Goal: Information Seeking & Learning: Learn about a topic

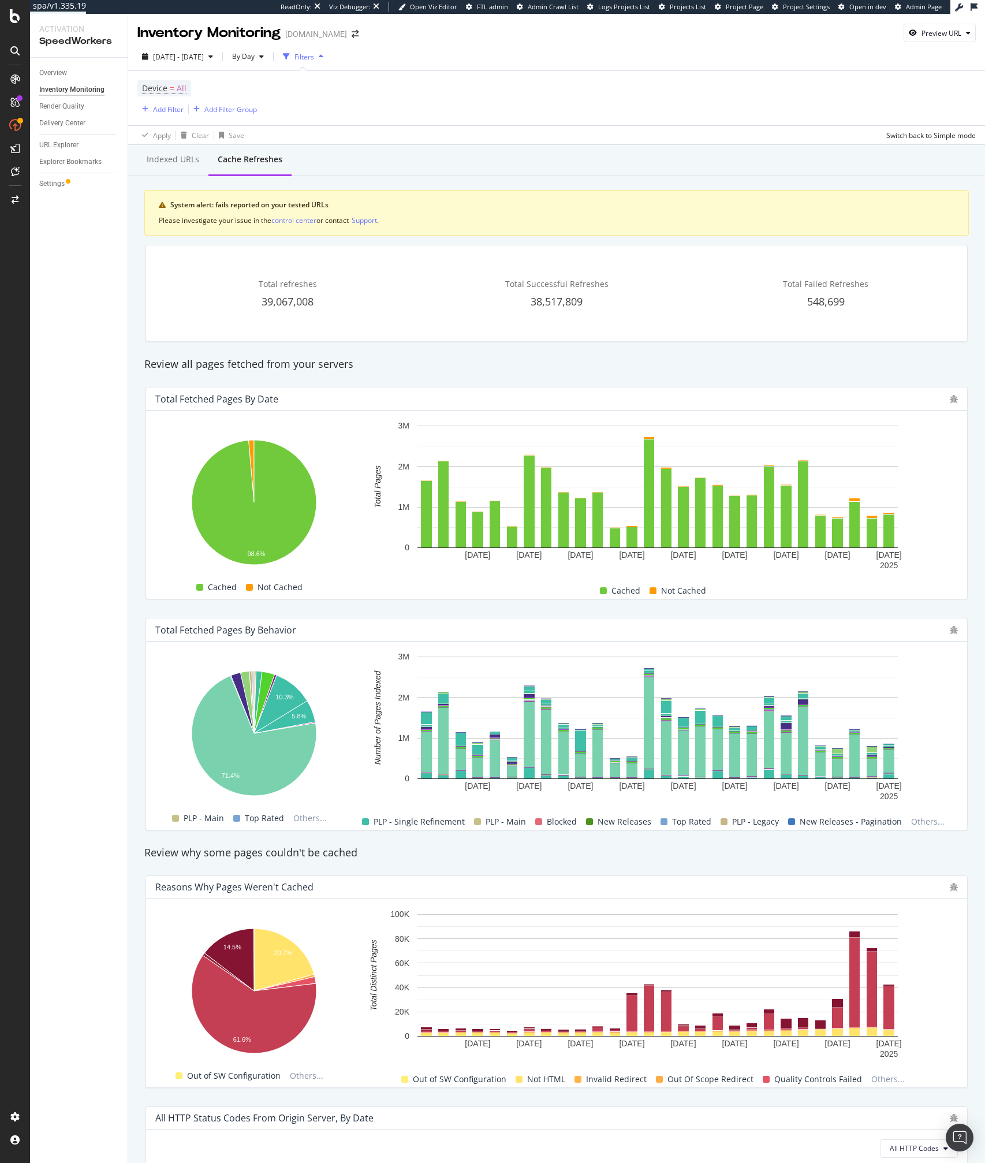
click at [623, 852] on div "Review why some pages couldn't be cached" at bounding box center [557, 852] width 836 height 15
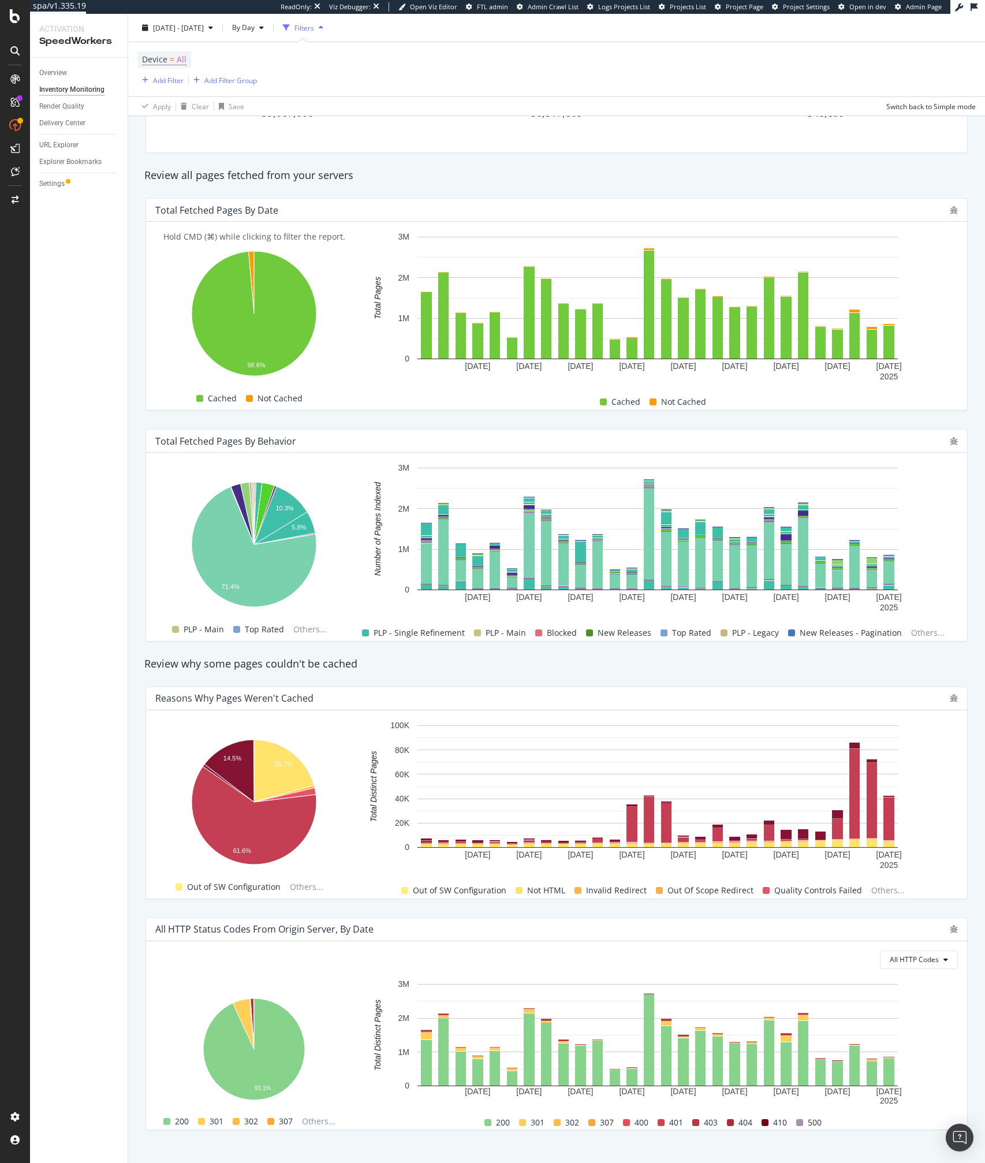
scroll to position [206, 0]
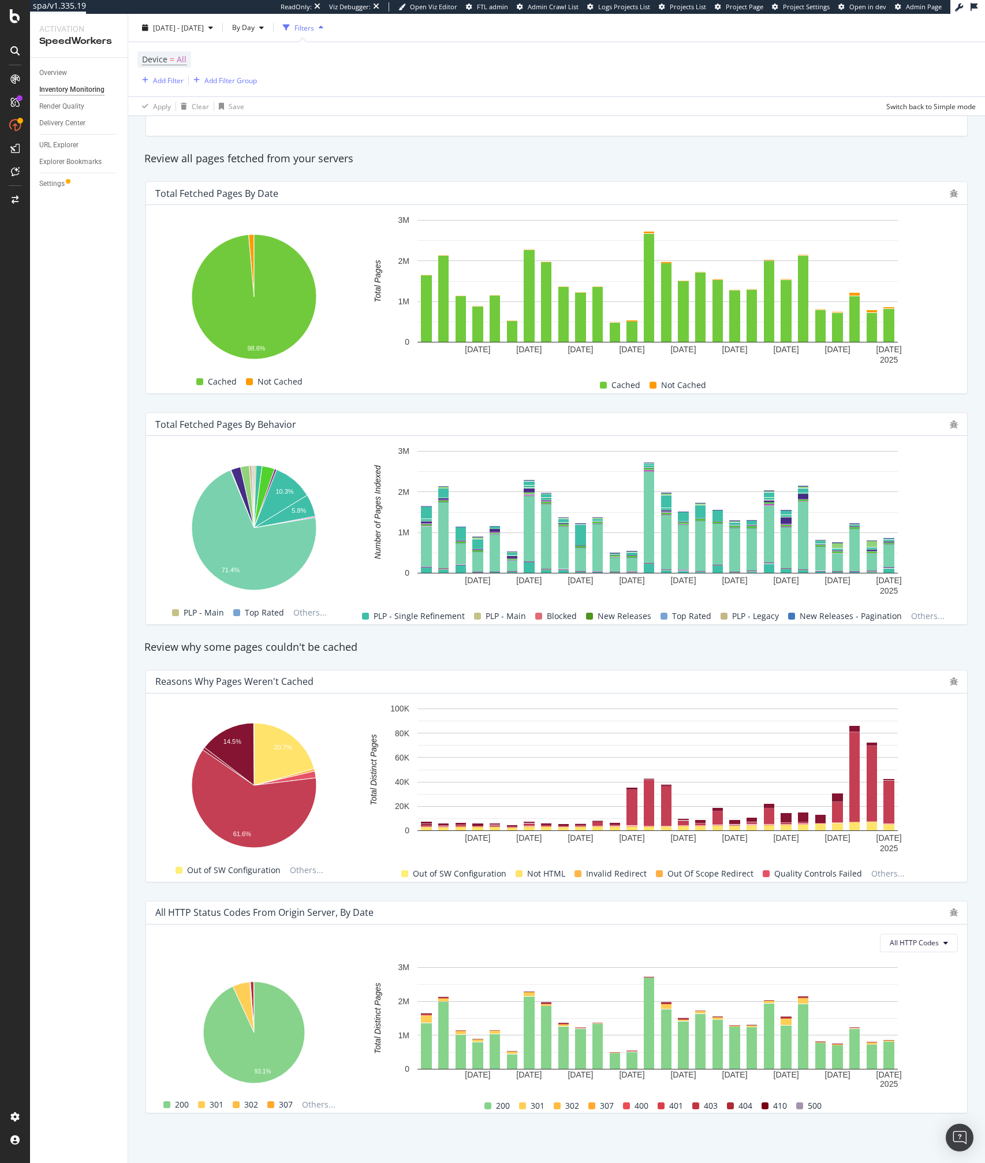
click at [889, 806] on rect "A chart." at bounding box center [889, 802] width 11 height 43
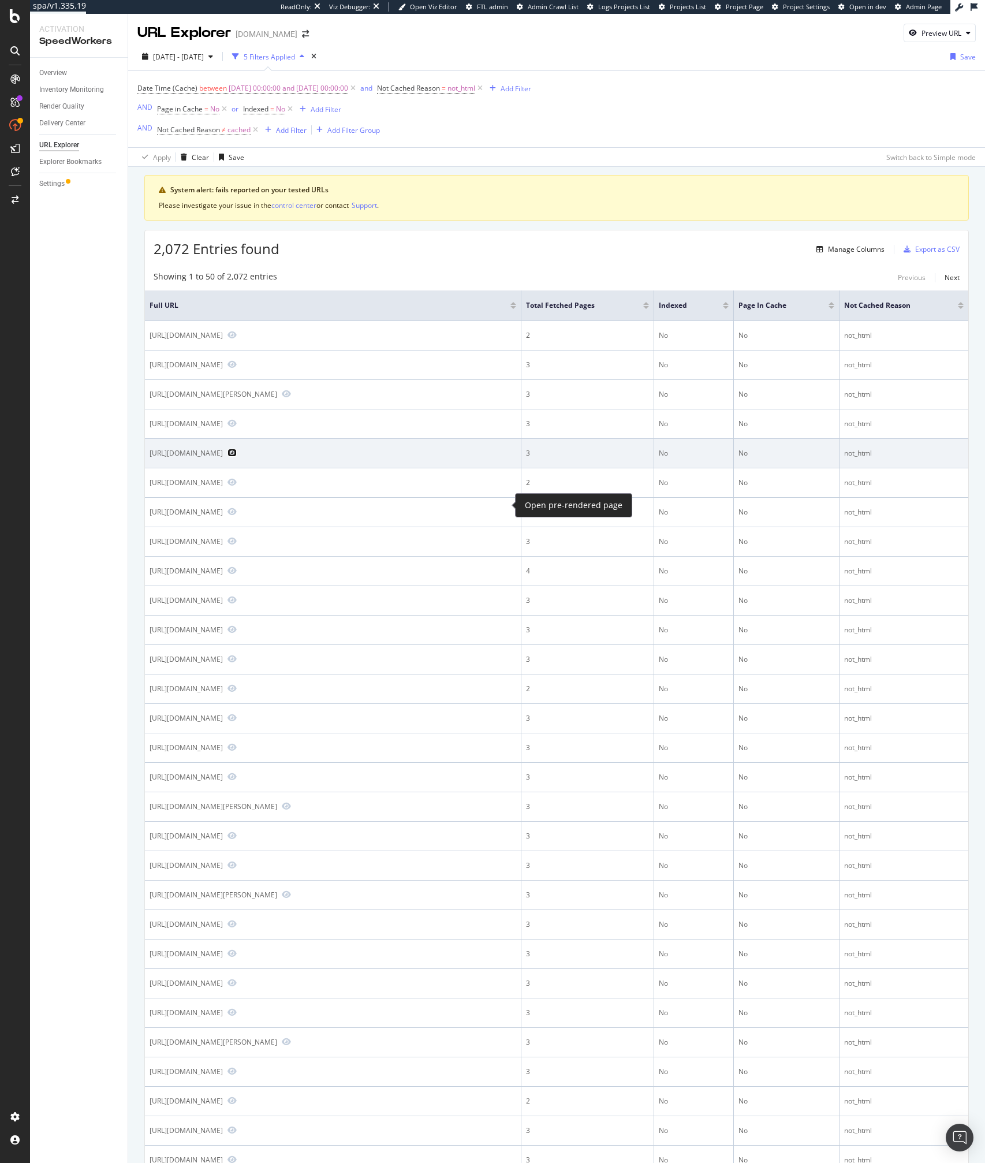
click at [237, 457] on icon "Preview https://www.lowes.com/pd/Project-Source-Wynfield-3-Light-Nickel-Traditi…" at bounding box center [232, 453] width 9 height 8
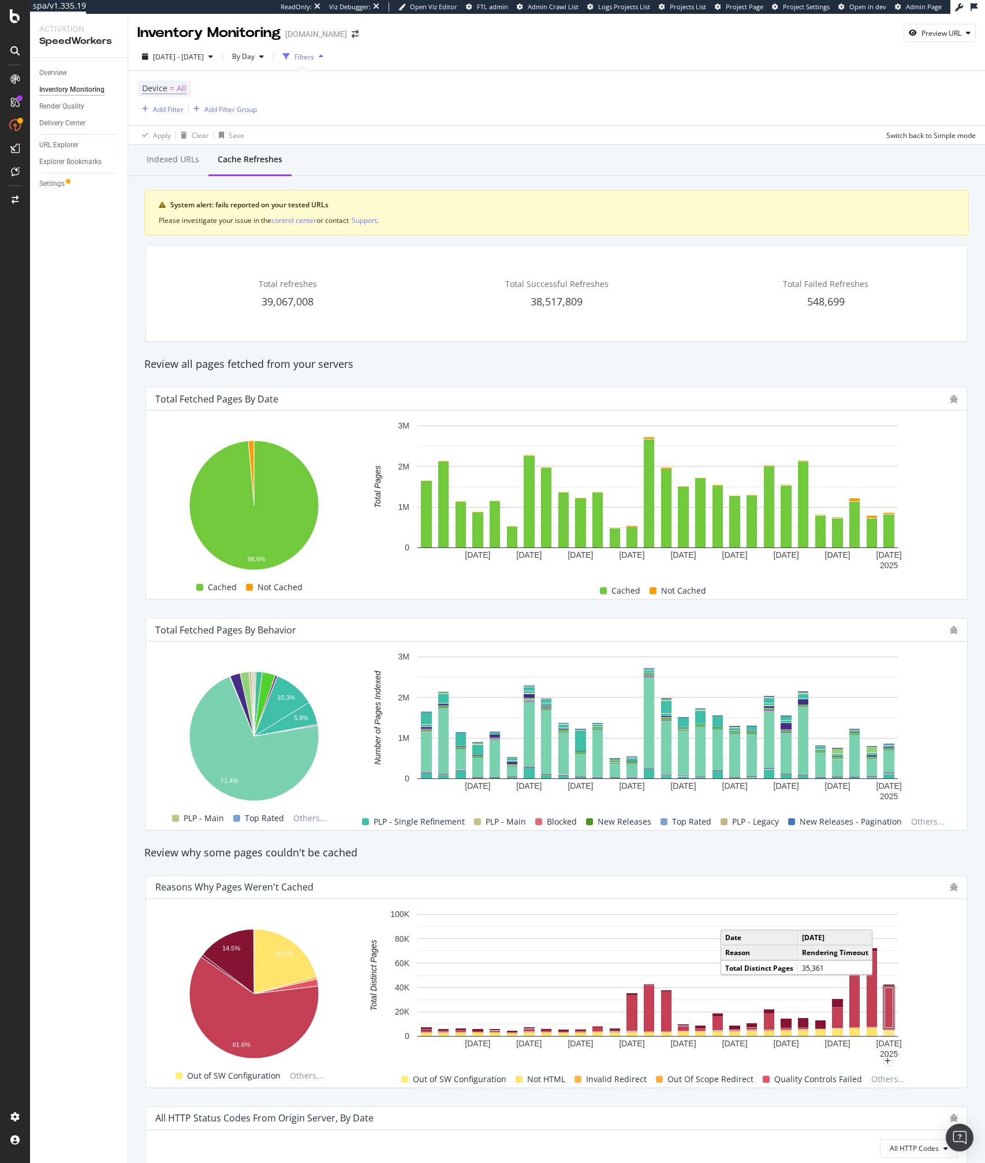
click at [890, 1006] on rect "A chart." at bounding box center [889, 1008] width 8 height 40
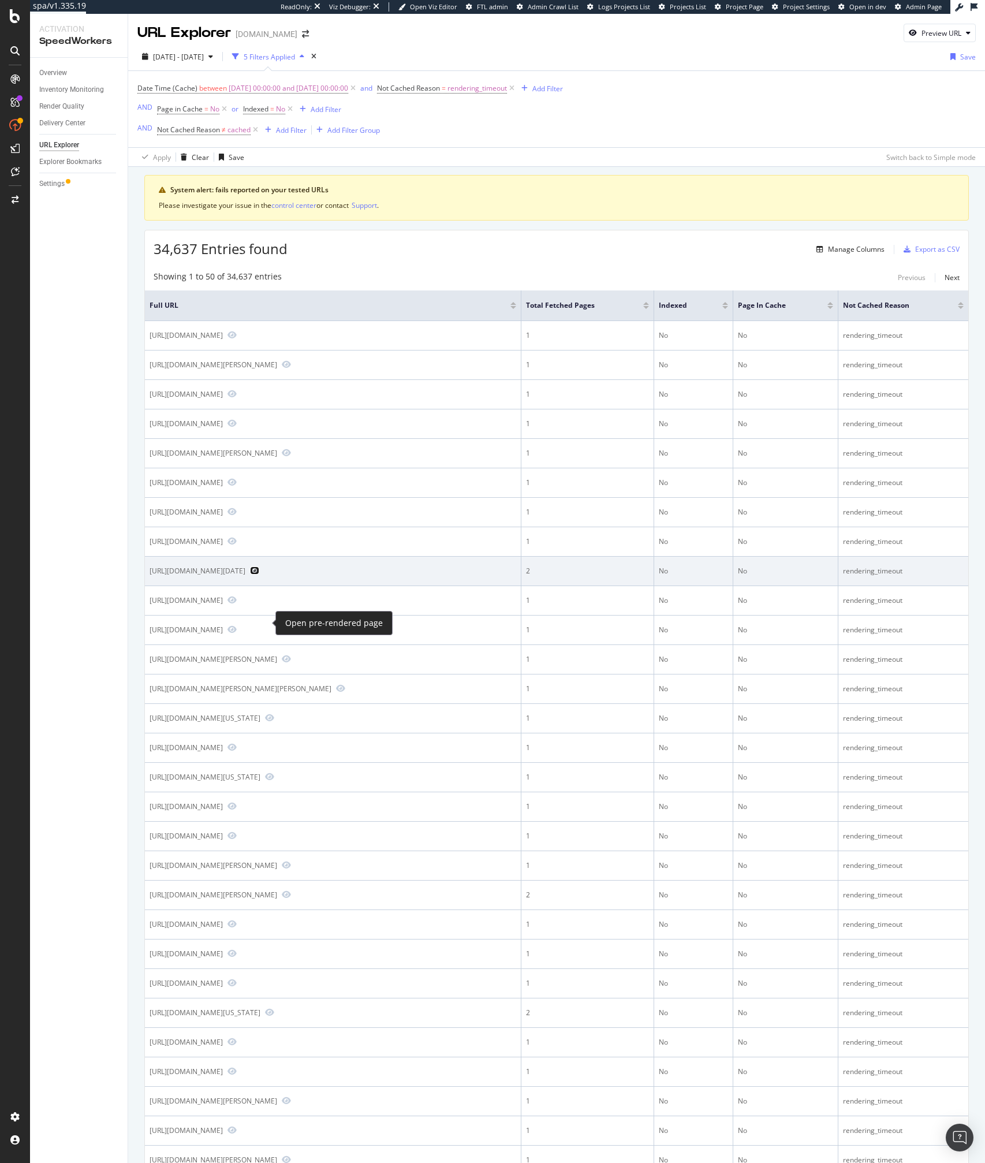
click at [259, 575] on icon "Preview https://www.lowes.com/pl/paint-supplies/paint-applicators/paint-rollers…" at bounding box center [254, 571] width 9 height 8
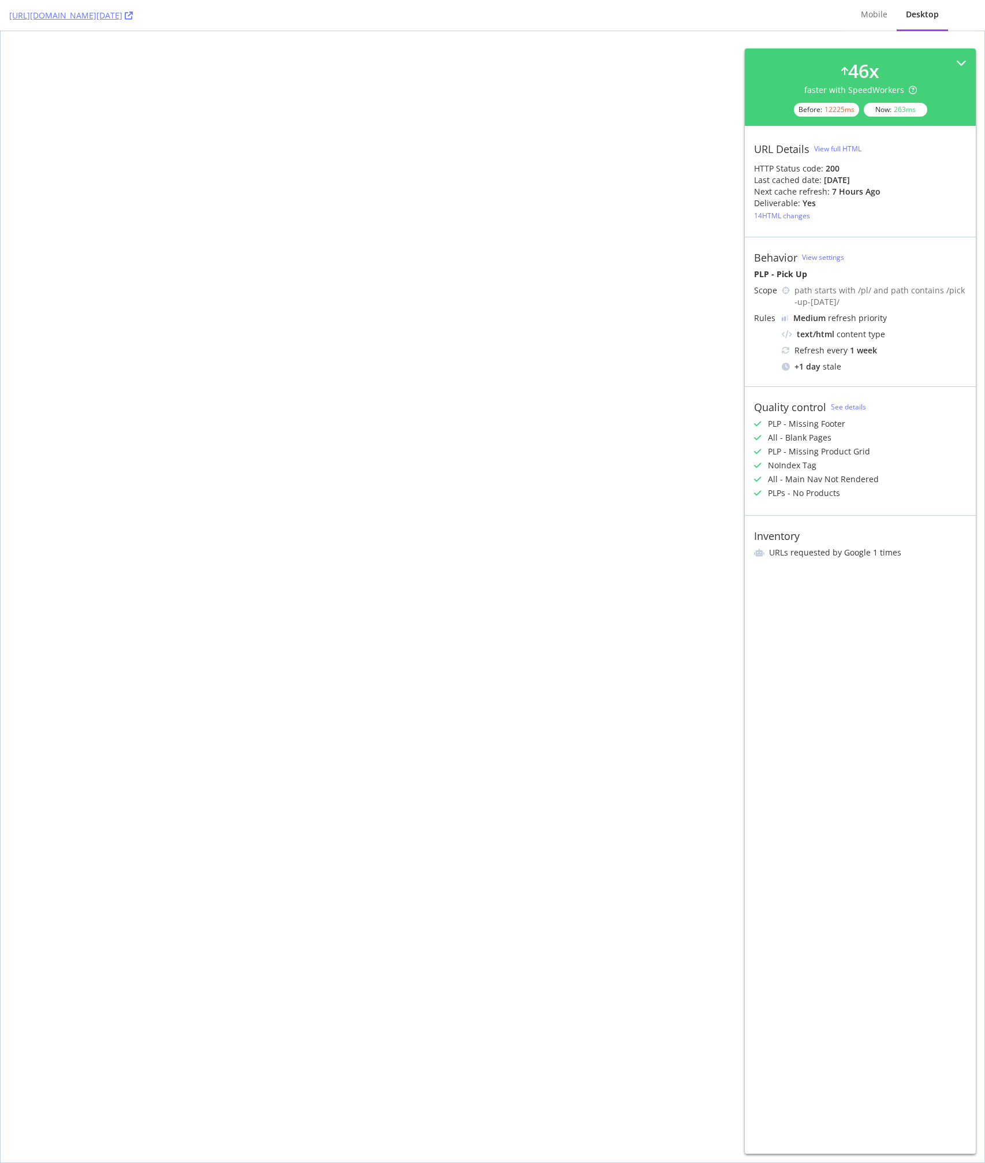
select select "sortBy_bestSellers"
